Goal: Task Accomplishment & Management: Use online tool/utility

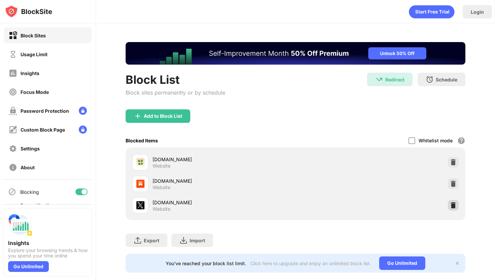
click at [452, 205] on img at bounding box center [453, 205] width 7 height 7
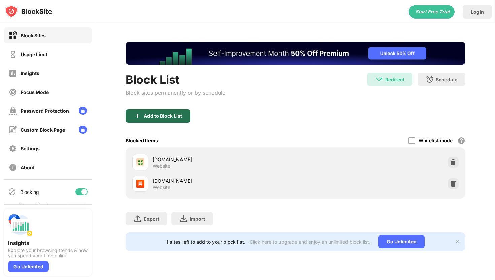
click at [134, 116] on img at bounding box center [138, 116] width 8 height 8
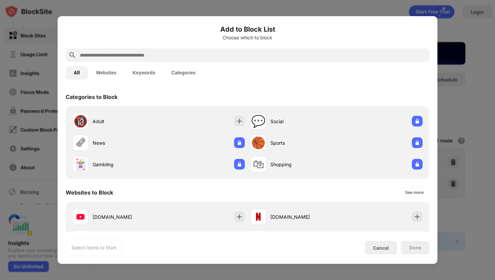
click at [175, 53] on input "text" at bounding box center [252, 55] width 347 height 8
type input "*"
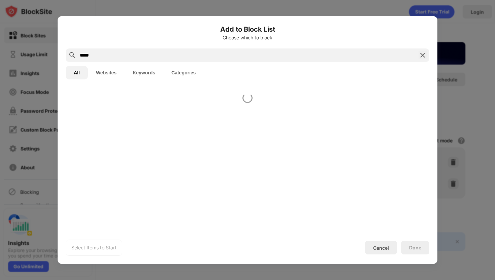
type input "*****"
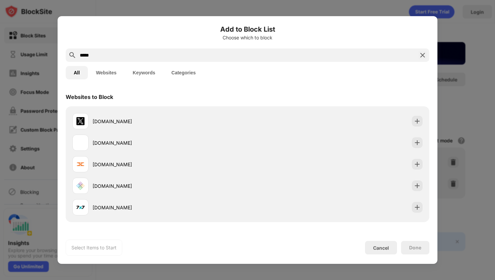
click at [261, 114] on div "[DOMAIN_NAME]" at bounding box center [247, 121] width 355 height 22
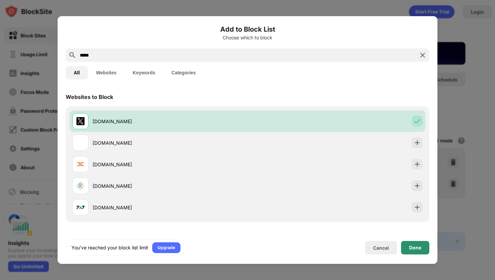
click at [420, 244] on div "Done" at bounding box center [415, 247] width 28 height 13
